Goal: Find specific page/section: Find specific page/section

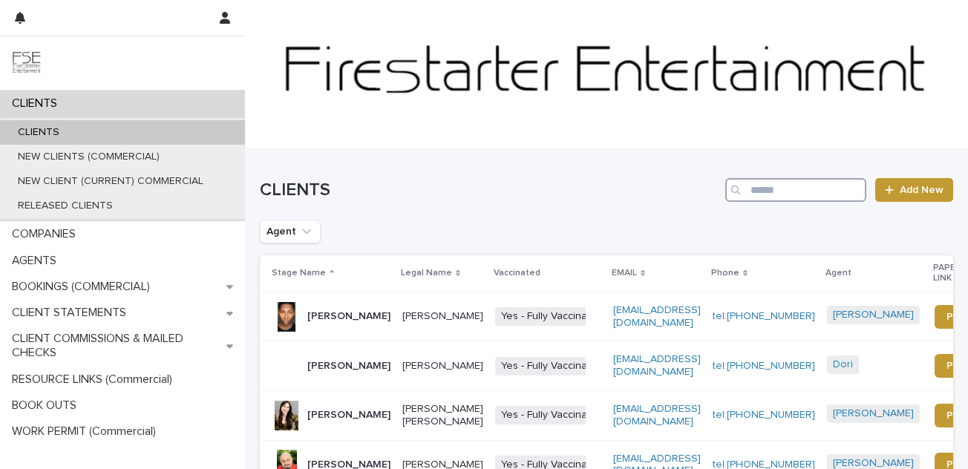
click at [772, 189] on input "Search" at bounding box center [795, 190] width 141 height 24
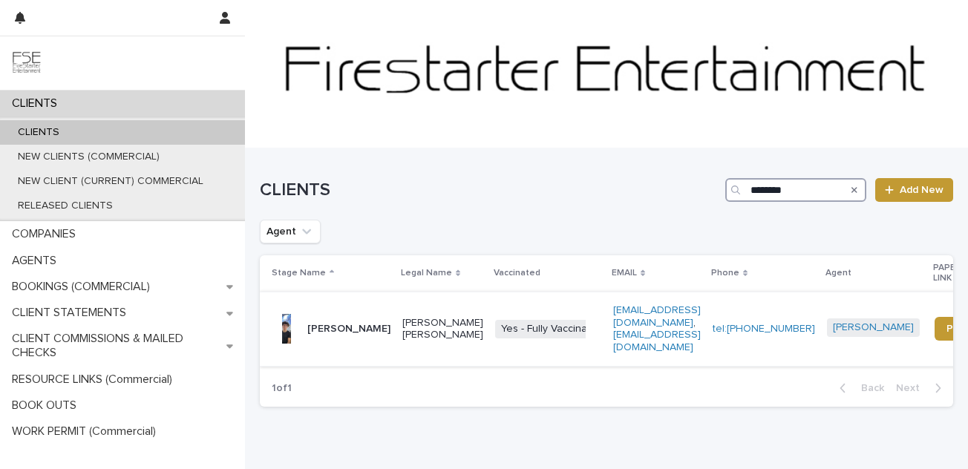
type input "********"
click at [318, 333] on p "[PERSON_NAME]" at bounding box center [348, 329] width 83 height 13
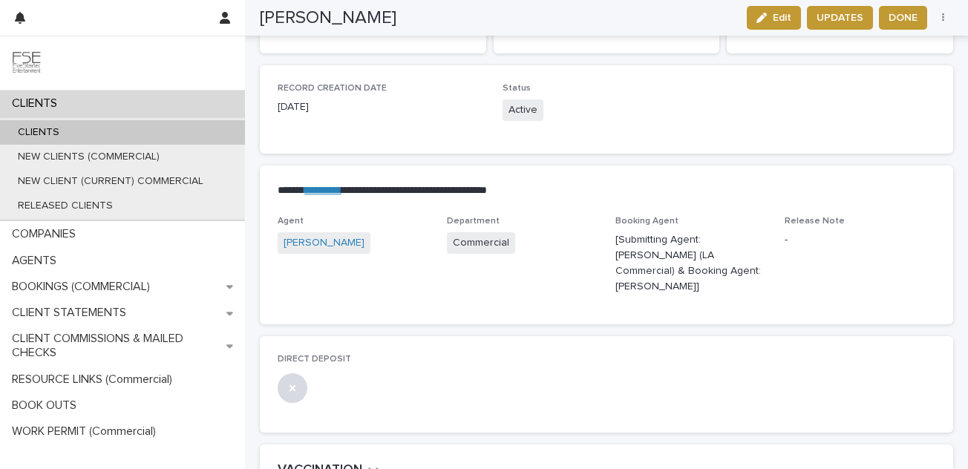
scroll to position [168, 0]
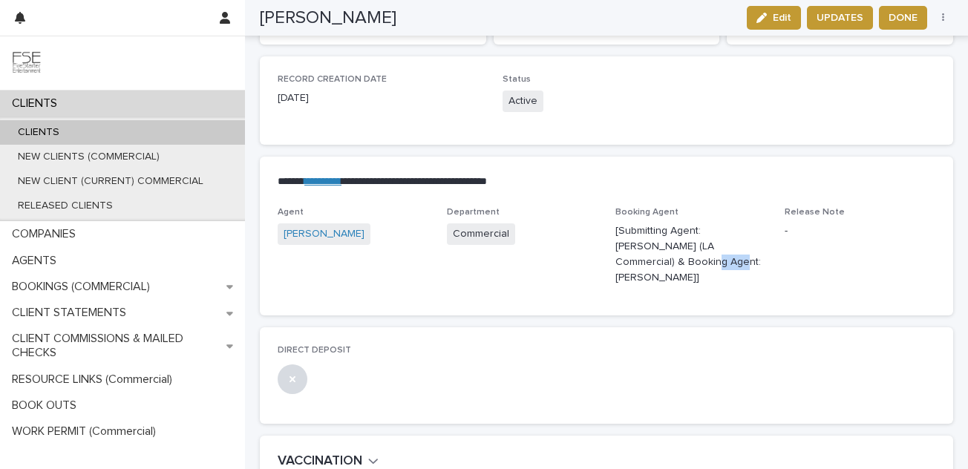
drag, startPoint x: 609, startPoint y: 262, endPoint x: 662, endPoint y: 264, distance: 53.5
click at [662, 264] on div "Agent [PERSON_NAME] Department Commercial Booking Agent [Submitting Agent: [PER…" at bounding box center [607, 252] width 658 height 91
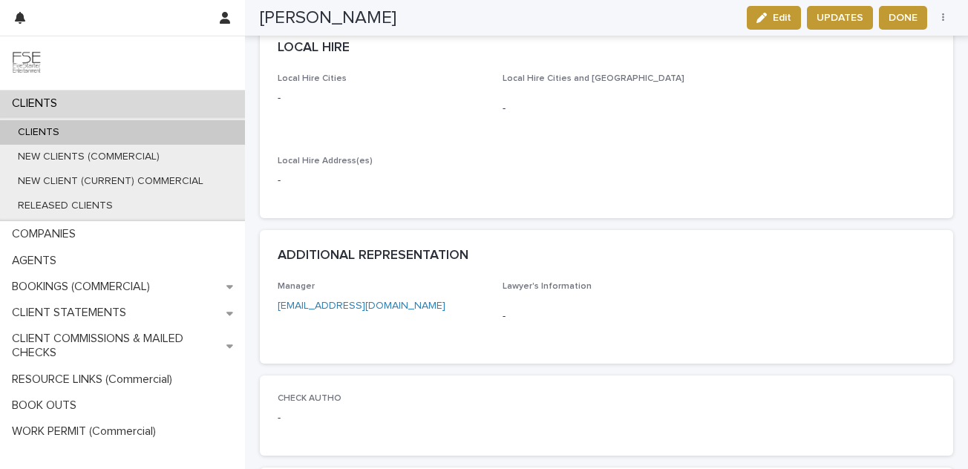
scroll to position [1665, 0]
